Goal: Information Seeking & Learning: Check status

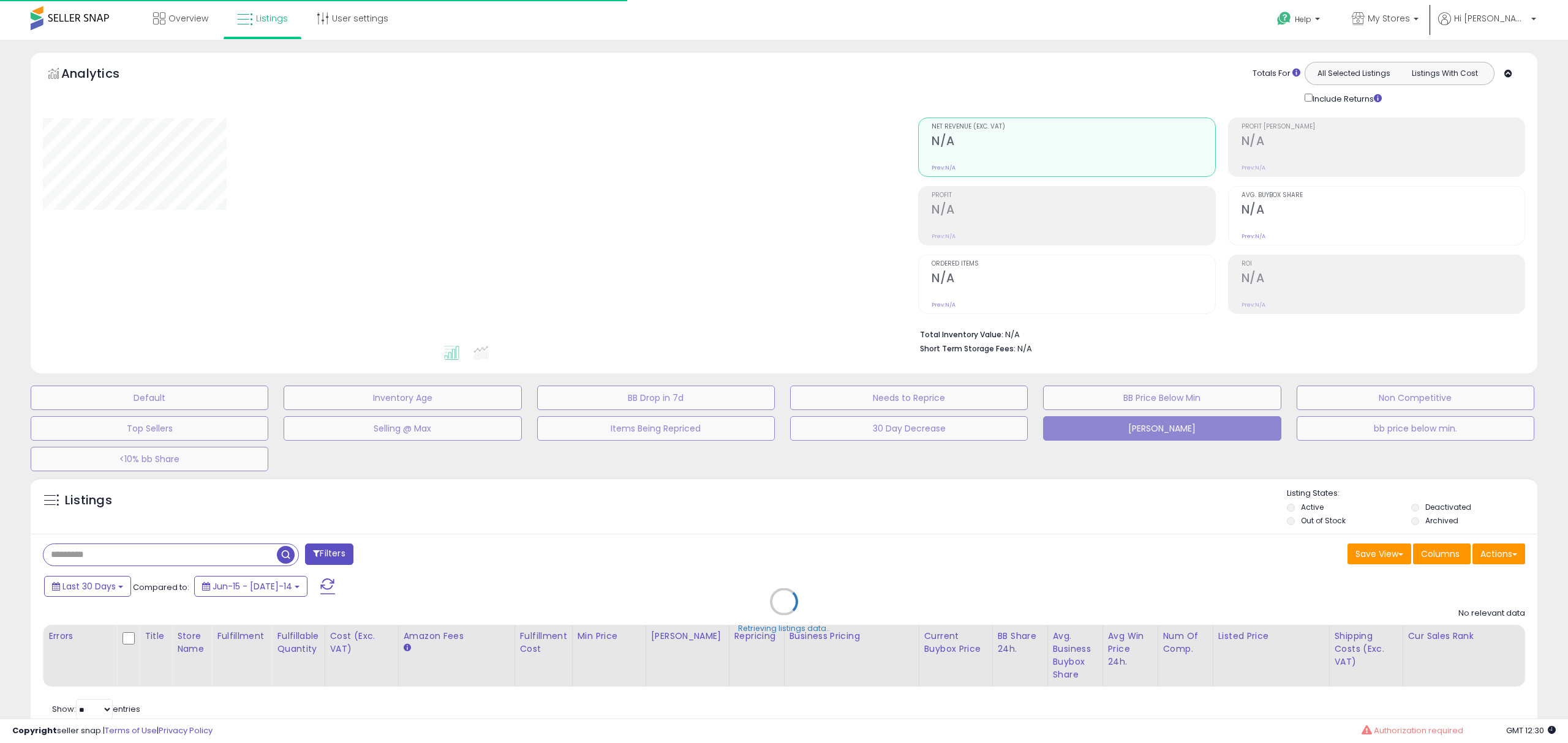
select select "**"
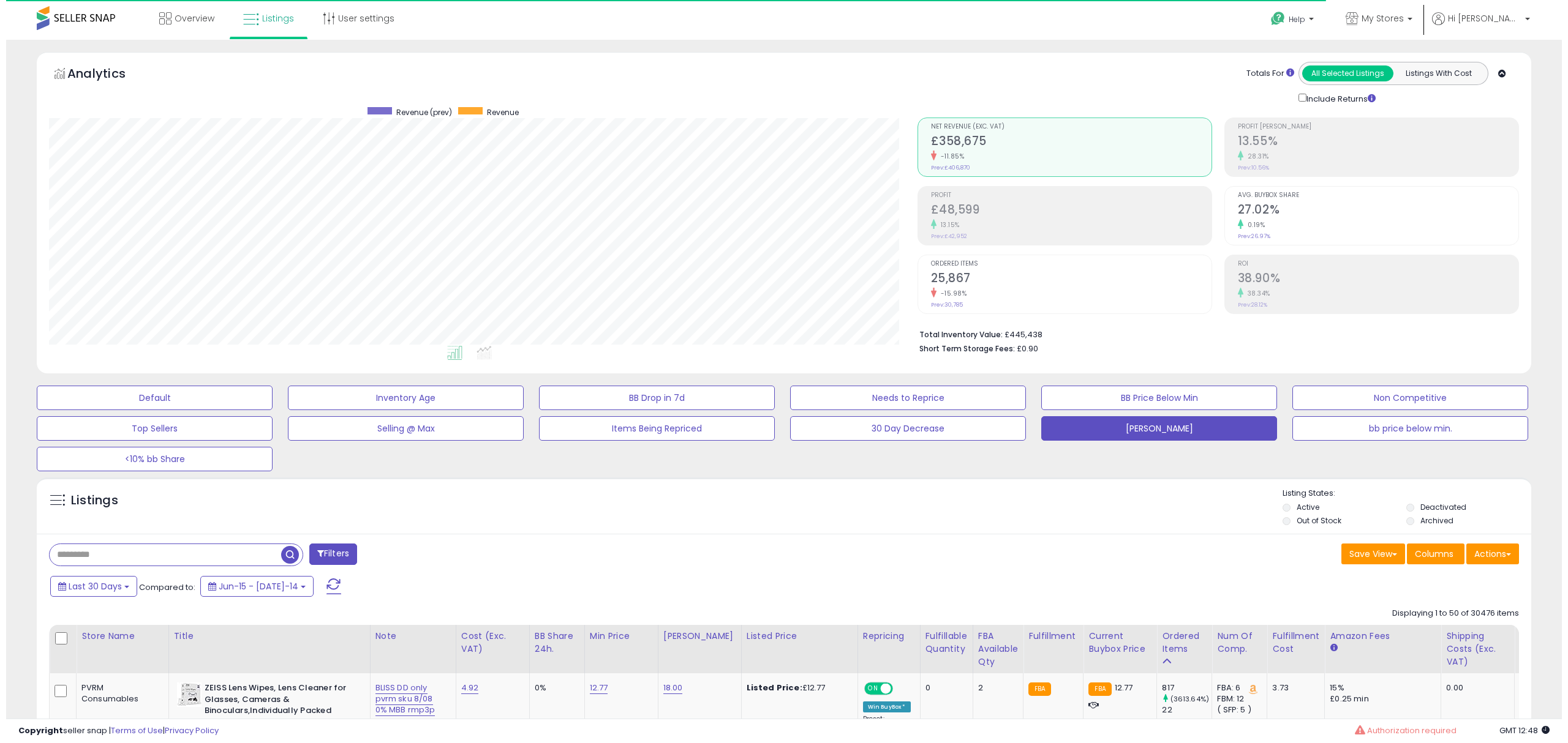
scroll to position [251, 868]
click at [113, 553] on input "text" at bounding box center [160, 555] width 232 height 22
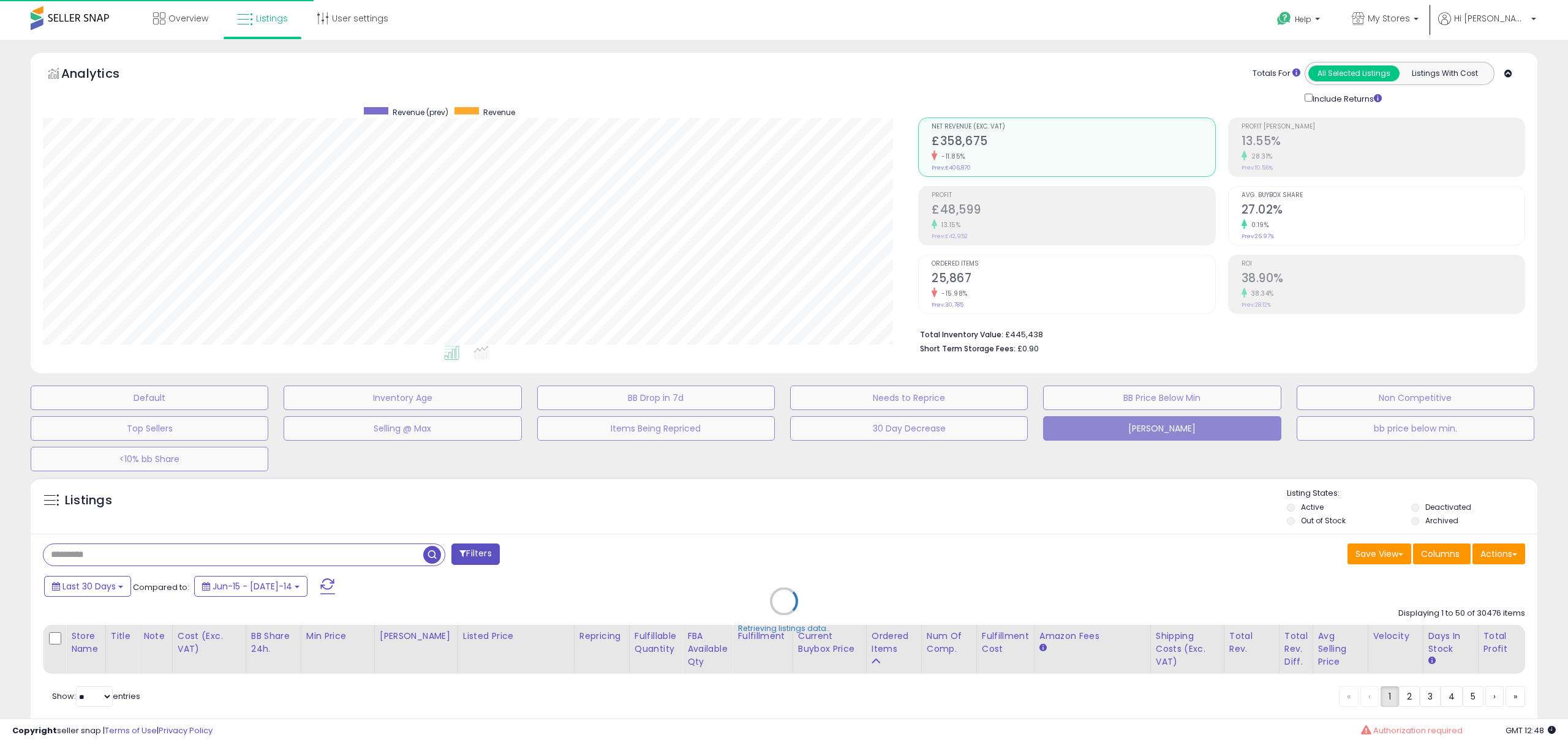
scroll to position [251, 875]
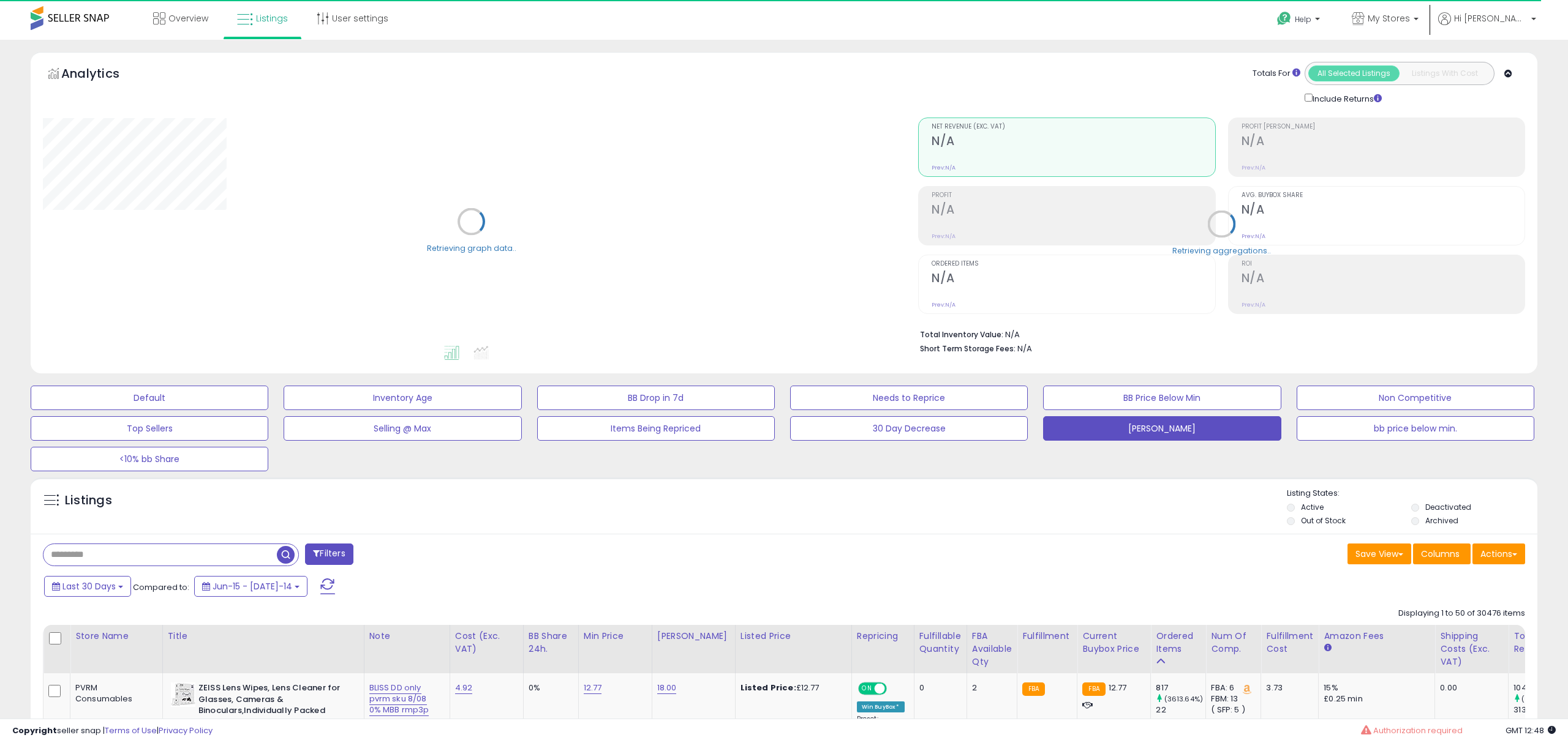
select select "**"
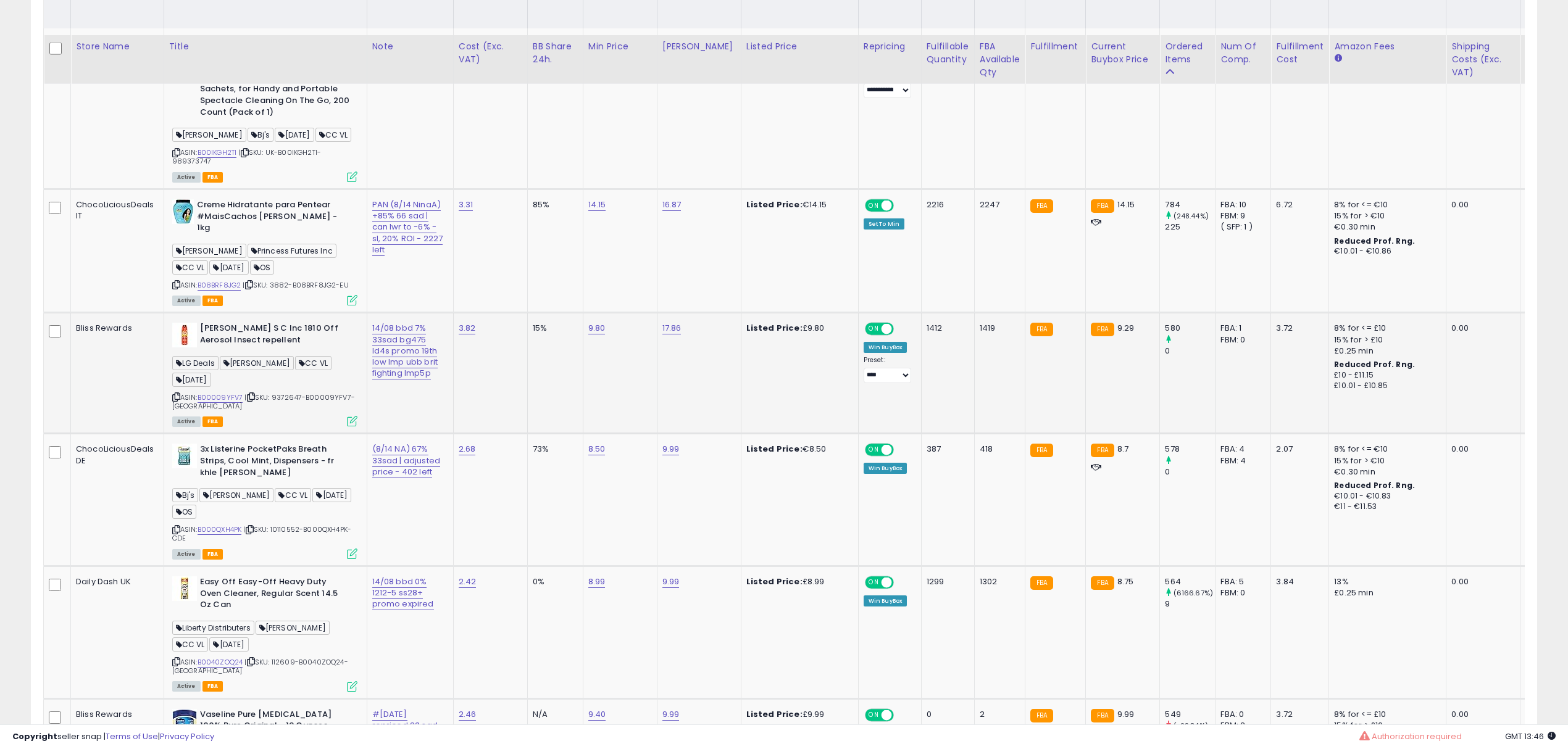
scroll to position [905, 0]
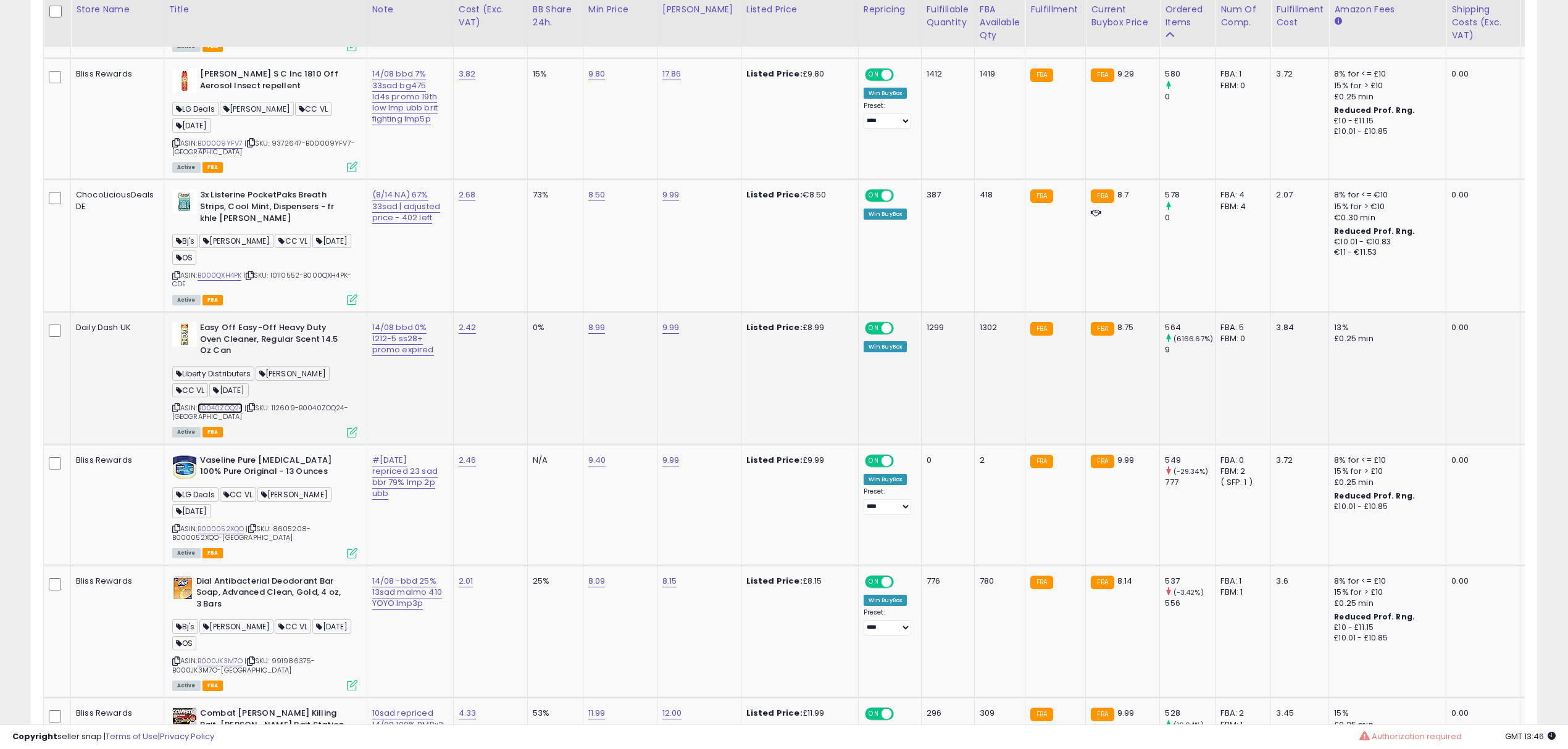
click at [217, 403] on link "B0040ZOQ24" at bounding box center [220, 408] width 46 height 11
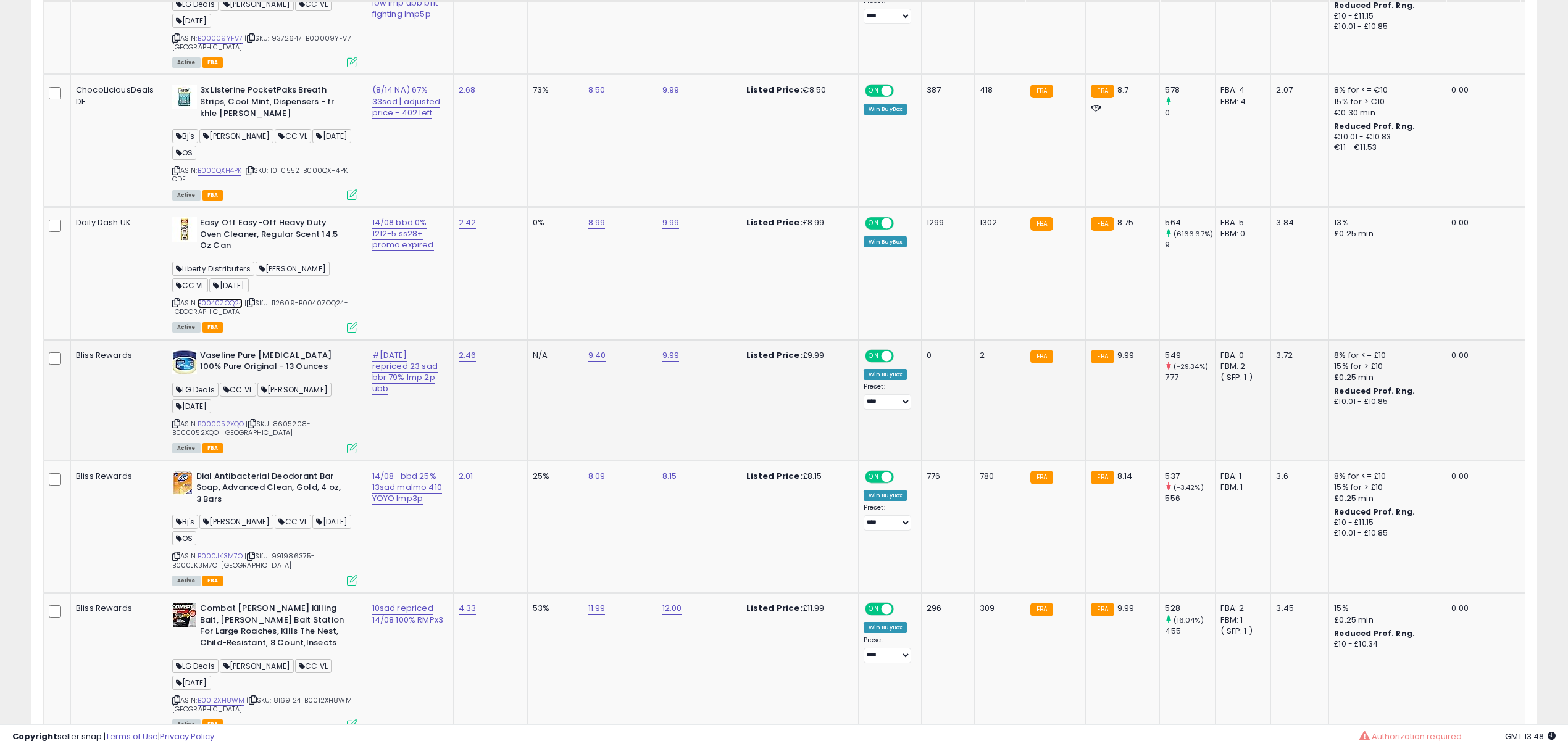
scroll to position [1070, 0]
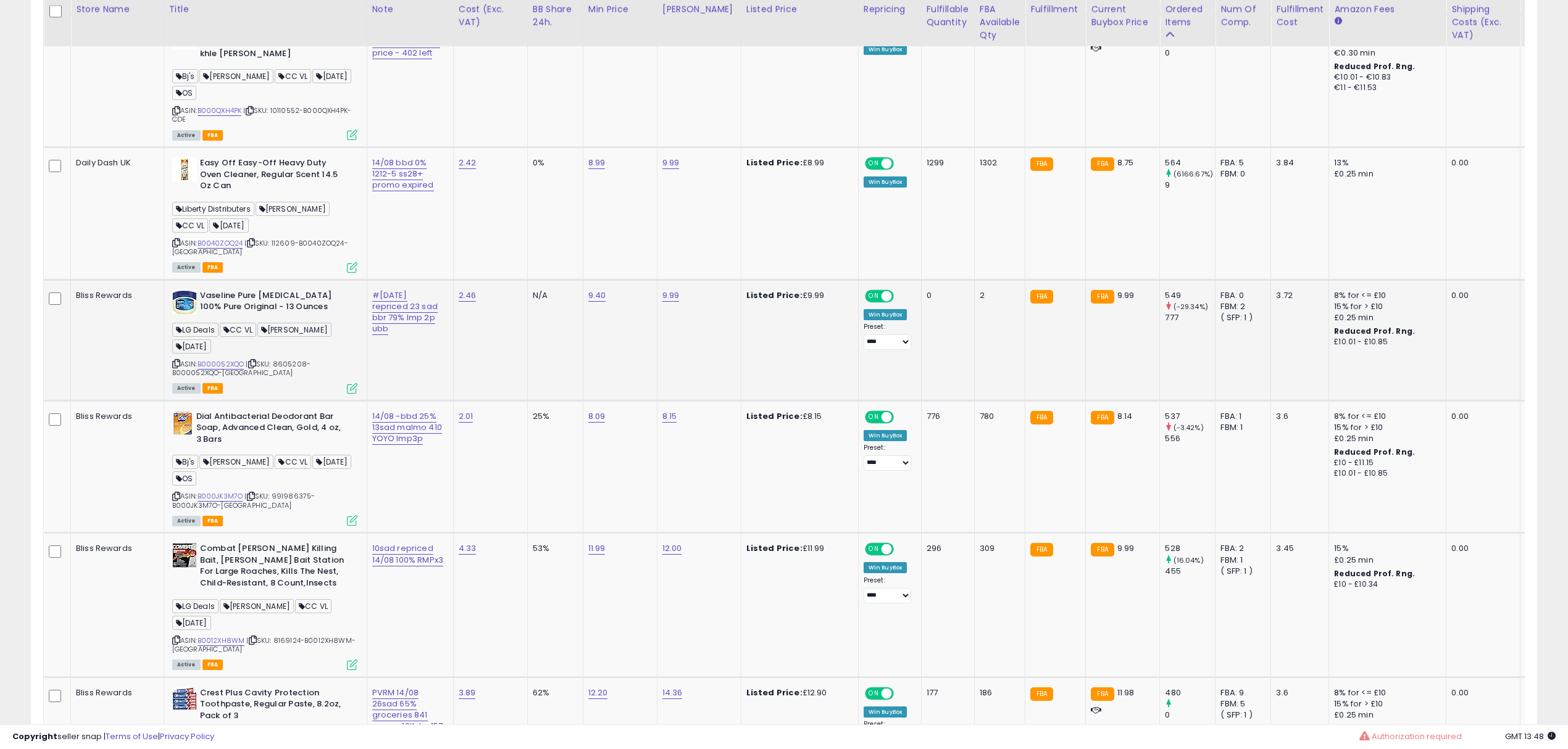
click at [120, 290] on div "Bliss Rewards" at bounding box center [115, 295] width 78 height 11
click at [225, 359] on link "B000052XQO" at bounding box center [221, 364] width 47 height 11
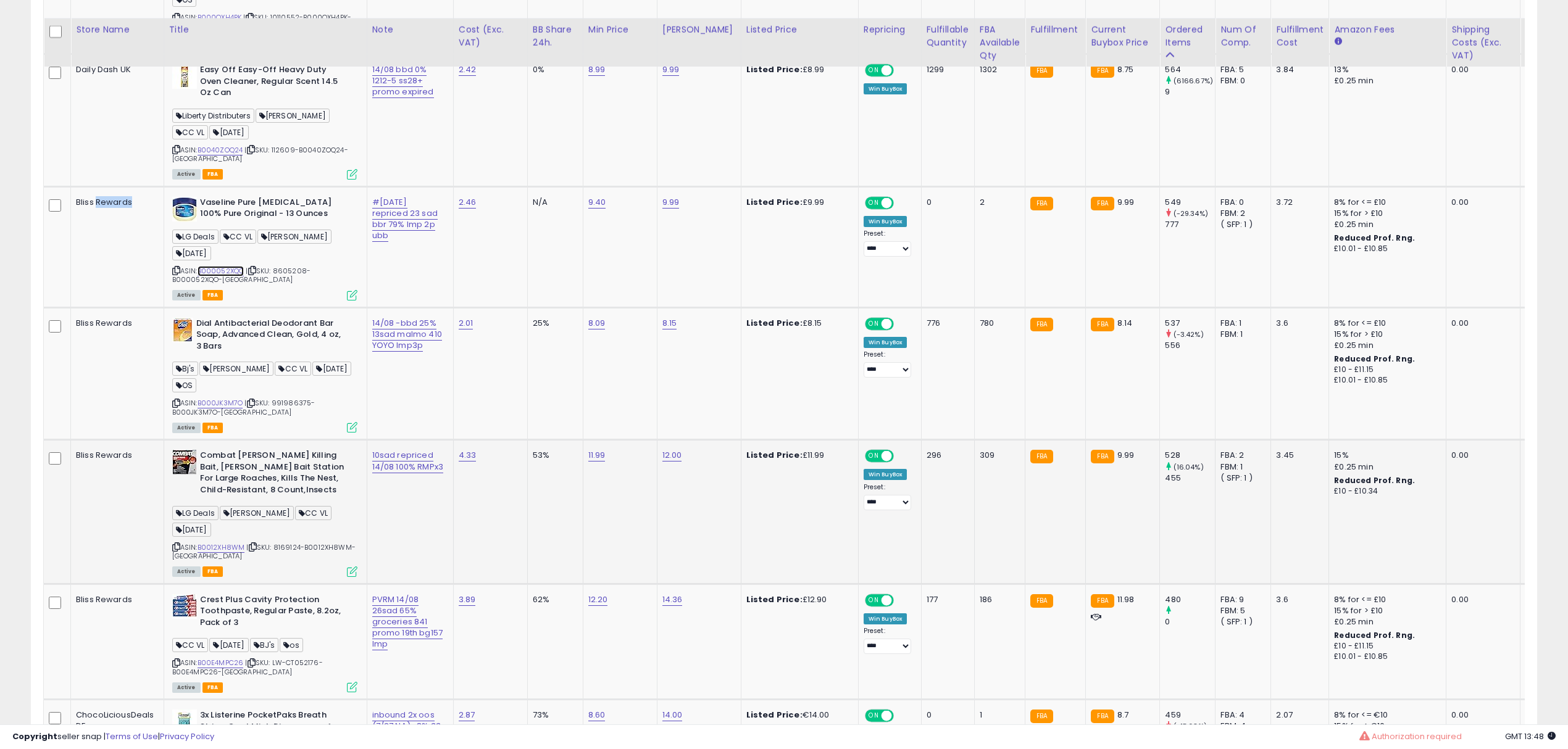
scroll to position [1234, 0]
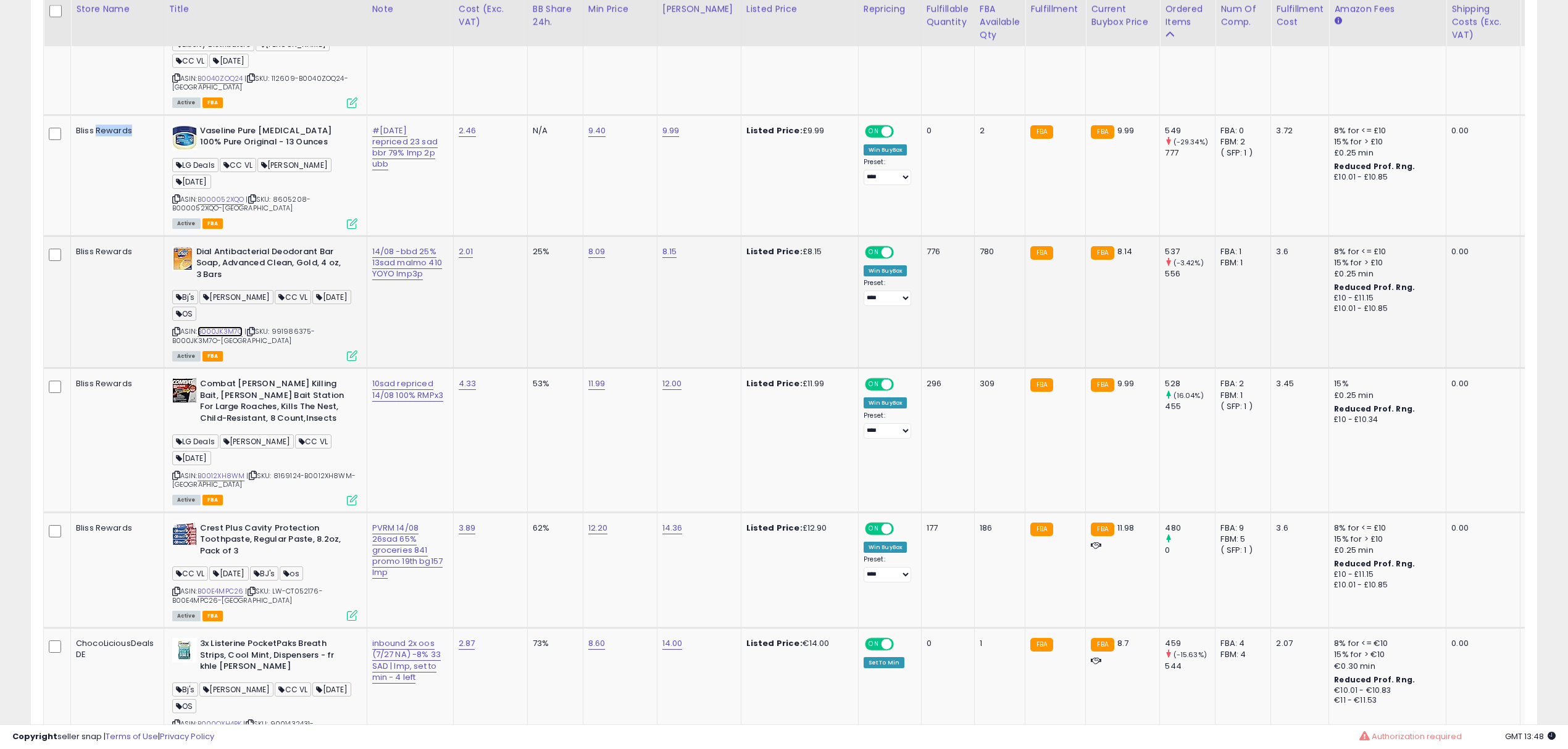
click at [223, 326] on link "B000JK3M7O" at bounding box center [220, 331] width 46 height 11
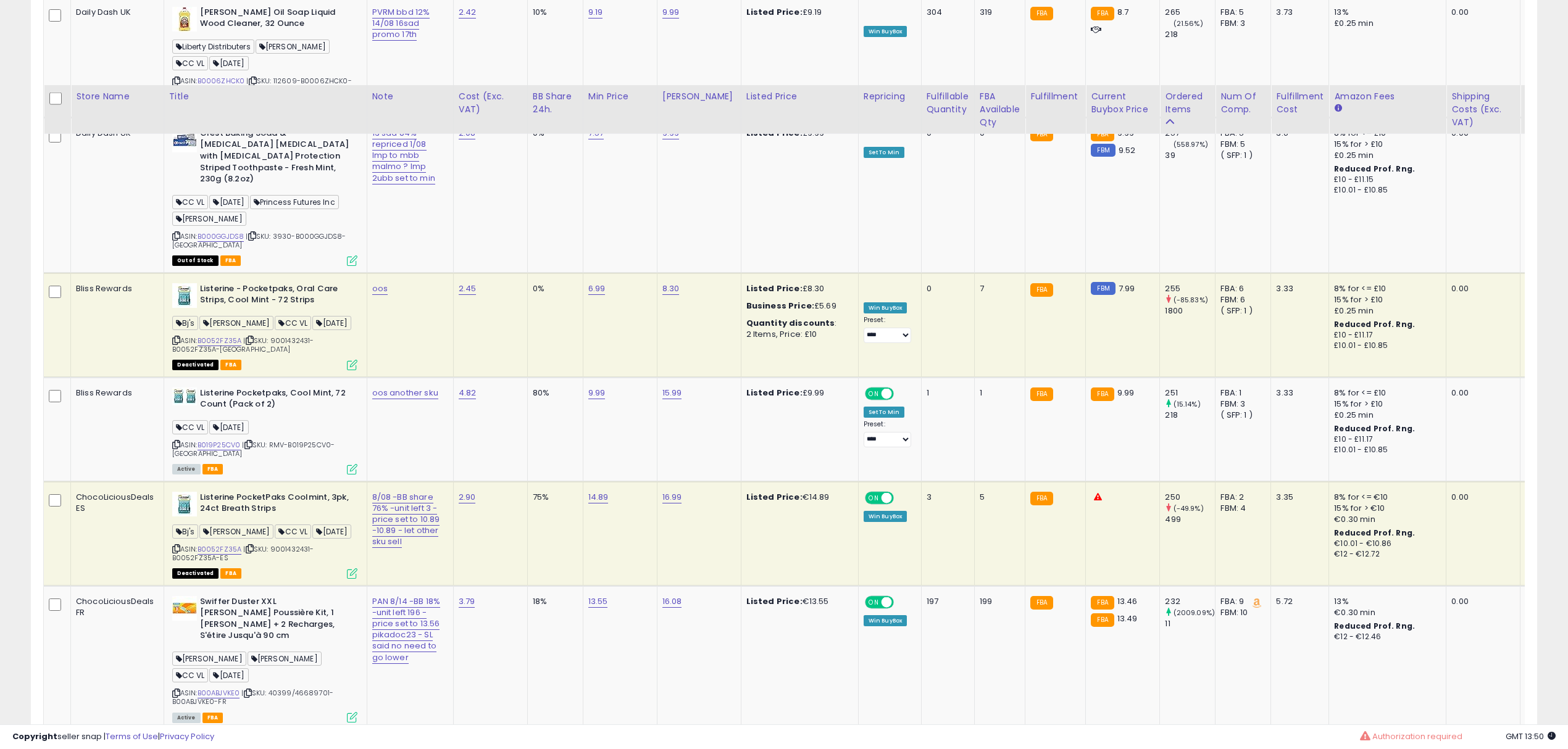
scroll to position [3126, 0]
